Goal: Information Seeking & Learning: Learn about a topic

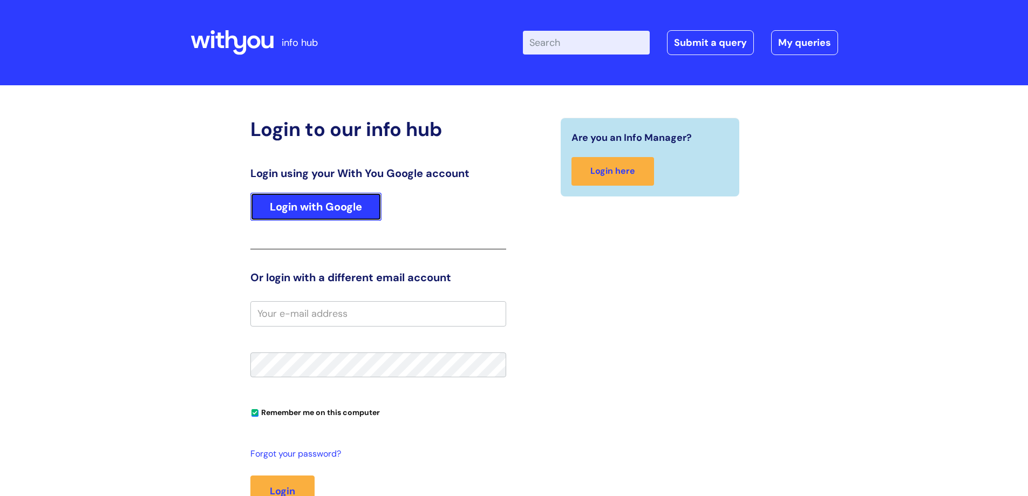
click at [349, 214] on link "Login with Google" at bounding box center [315, 207] width 131 height 28
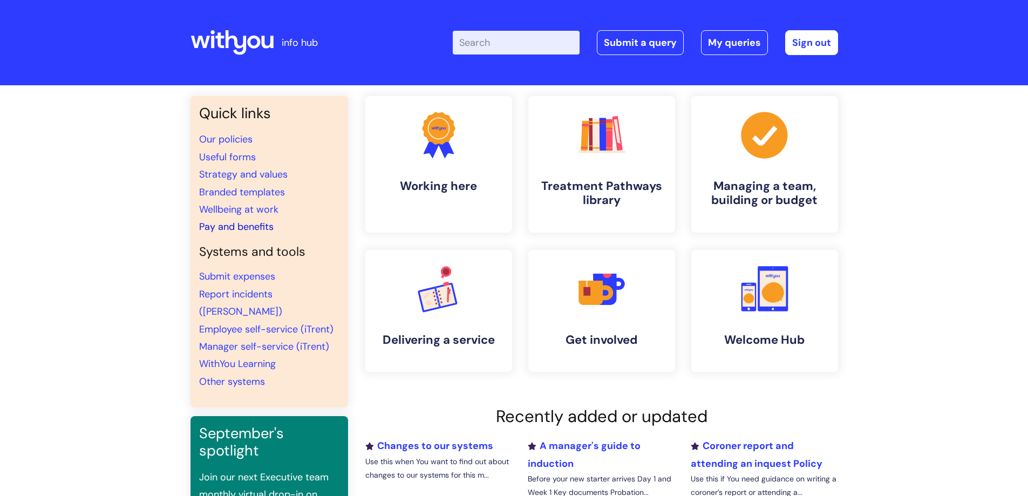
click at [249, 225] on link "Pay and benefits" at bounding box center [236, 226] width 74 height 13
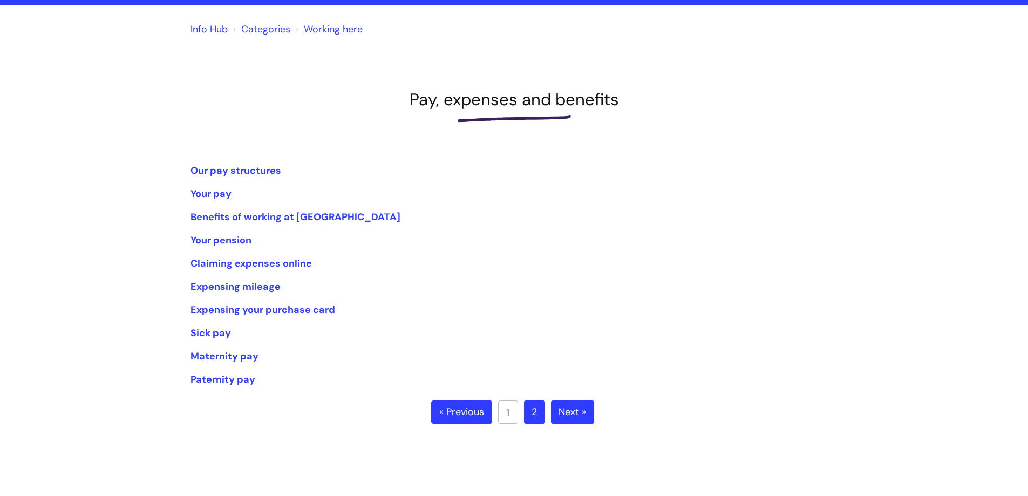
scroll to position [189, 0]
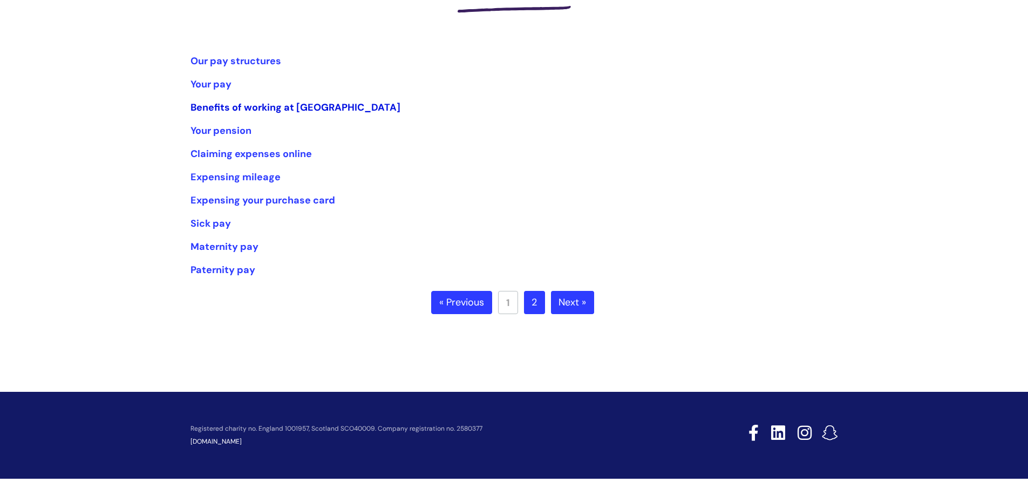
click at [293, 107] on link "Benefits of working at [GEOGRAPHIC_DATA]" at bounding box center [295, 107] width 210 height 13
